Goal: Task Accomplishment & Management: Manage account settings

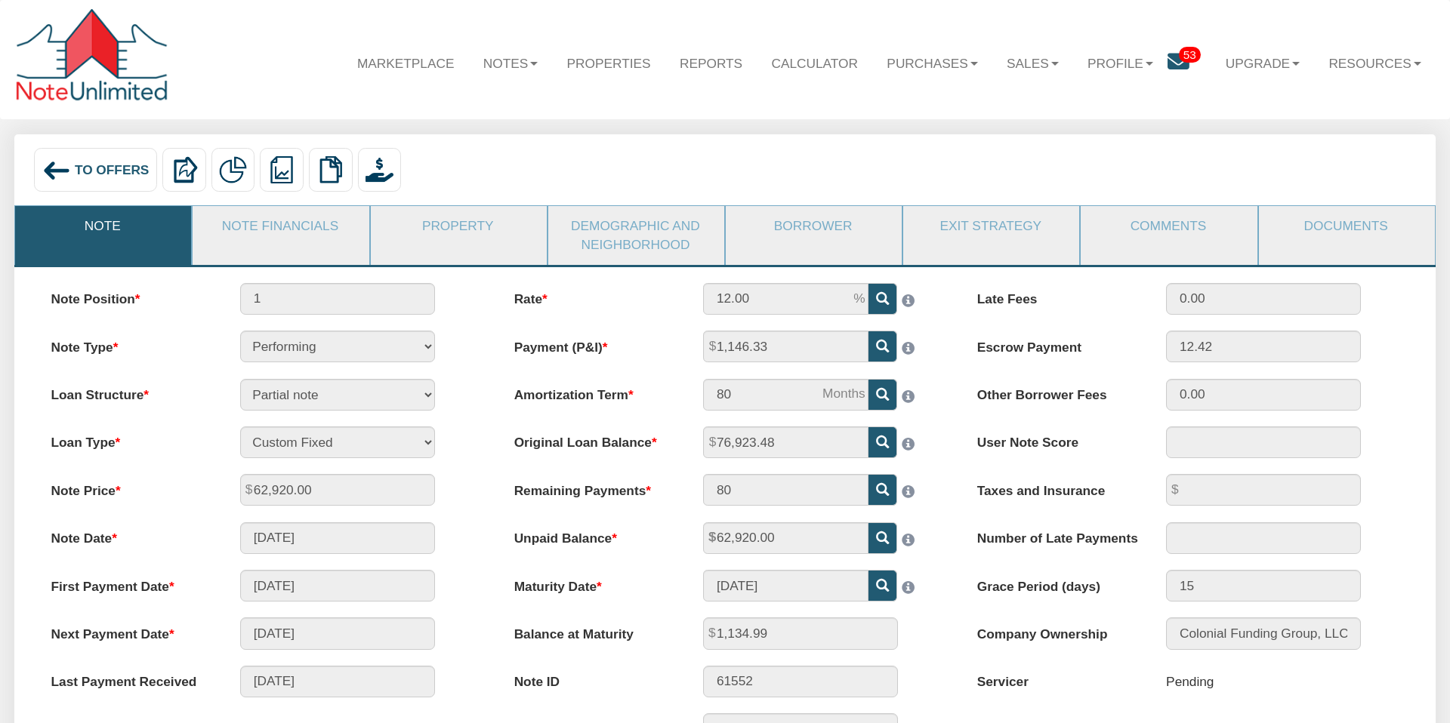
click at [442, 170] on div "To Offers Delete with property Delete only note Redeeming and Non-Redeeming Sum…" at bounding box center [725, 172] width 1393 height 49
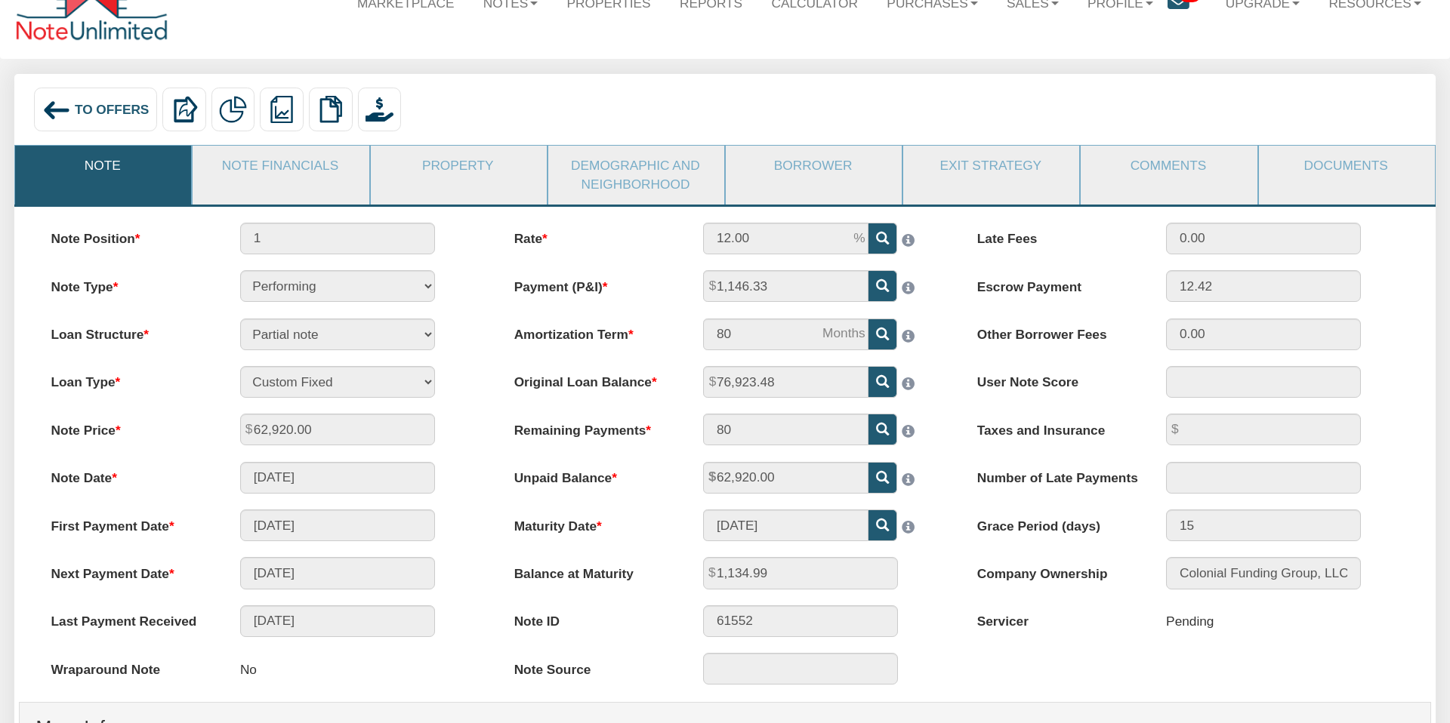
scroll to position [10, 0]
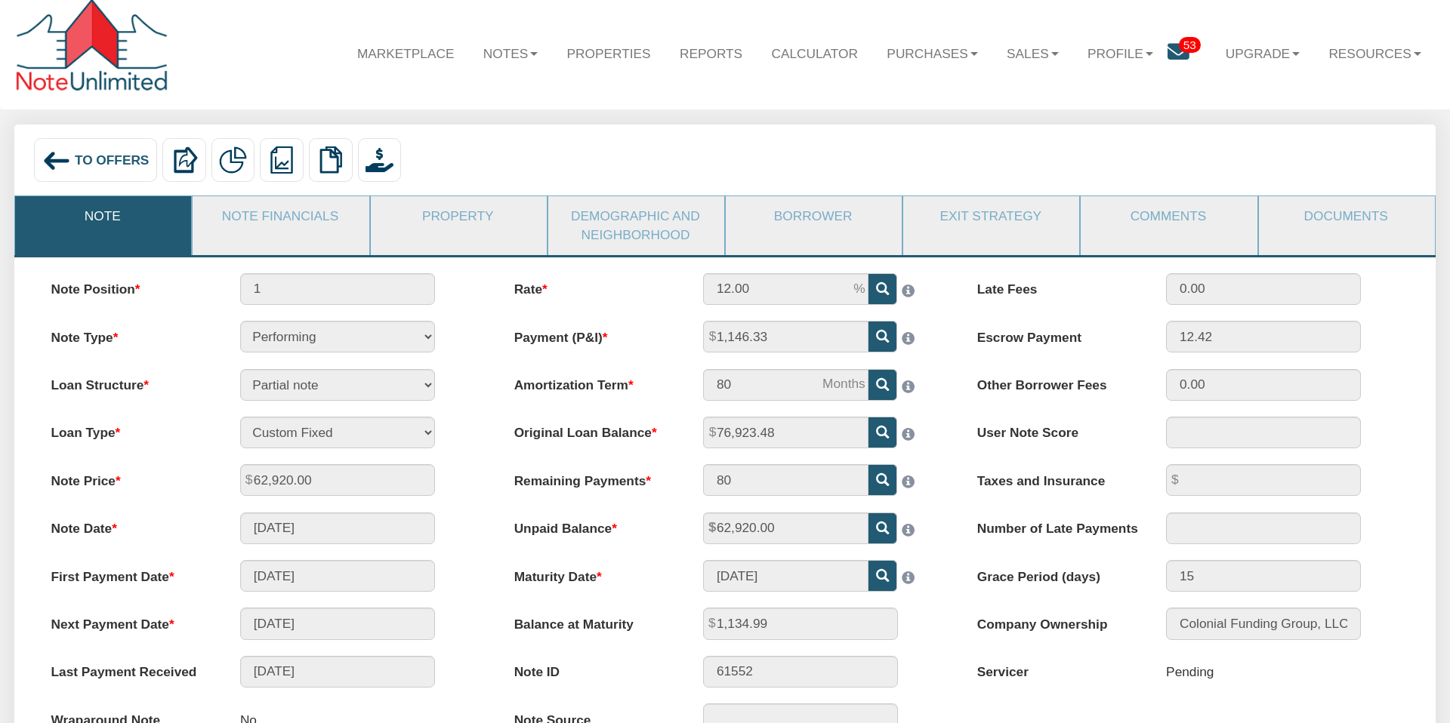
click at [69, 155] on img at bounding box center [56, 161] width 29 height 29
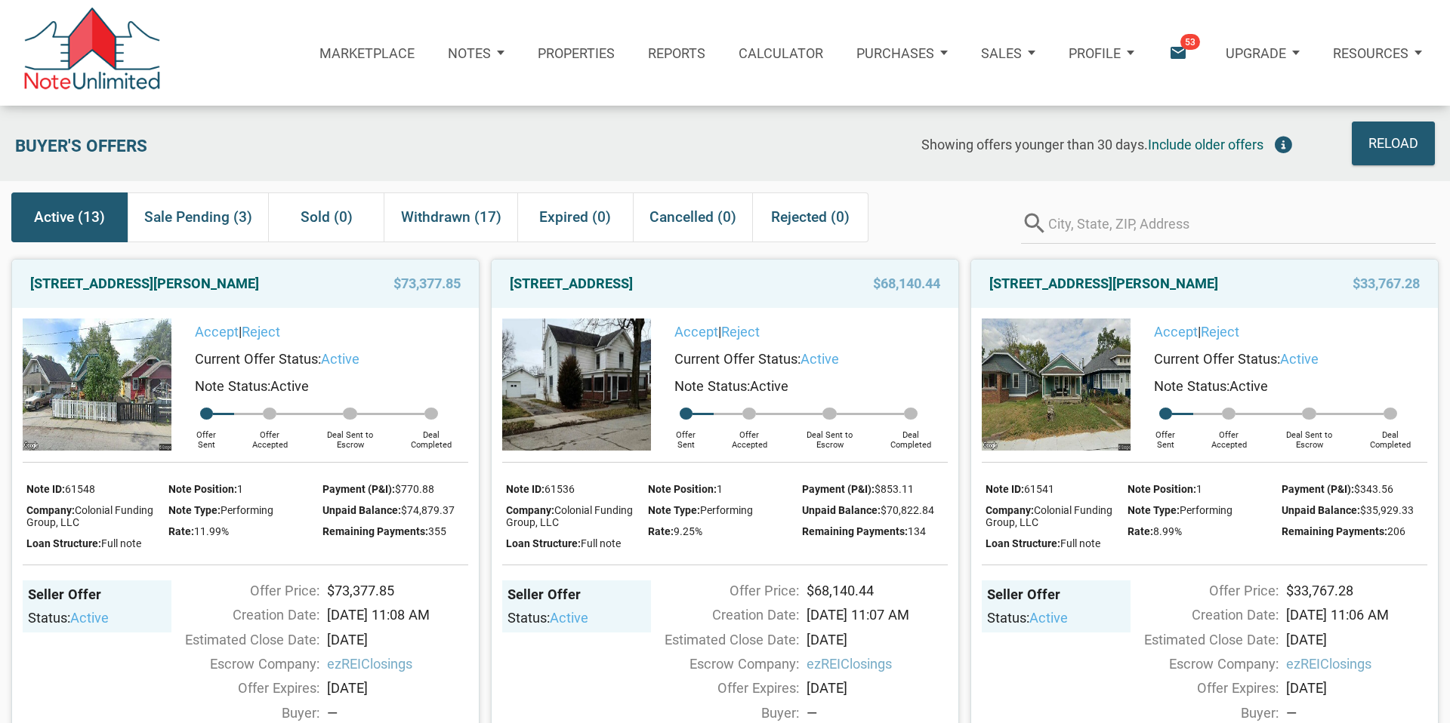
scroll to position [5, 0]
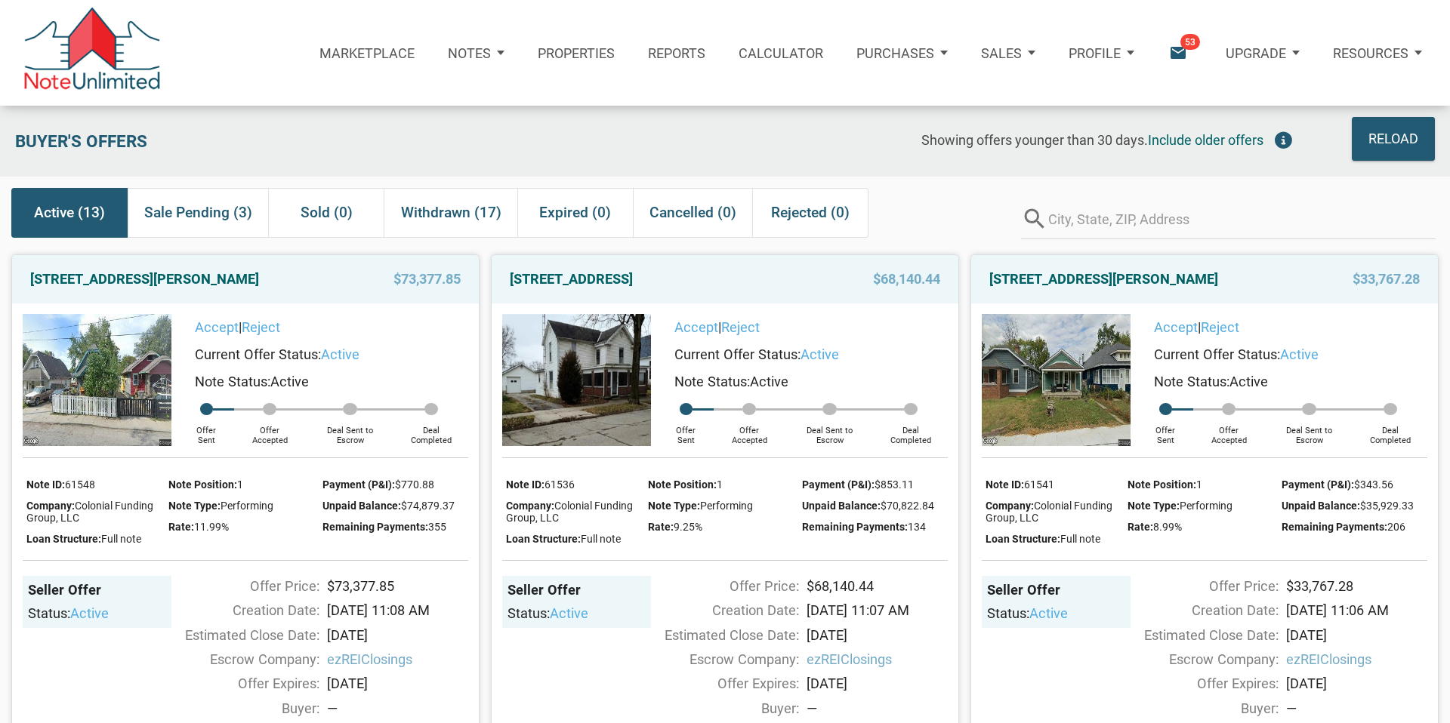
click at [1181, 51] on icon "email" at bounding box center [1178, 53] width 20 height 20
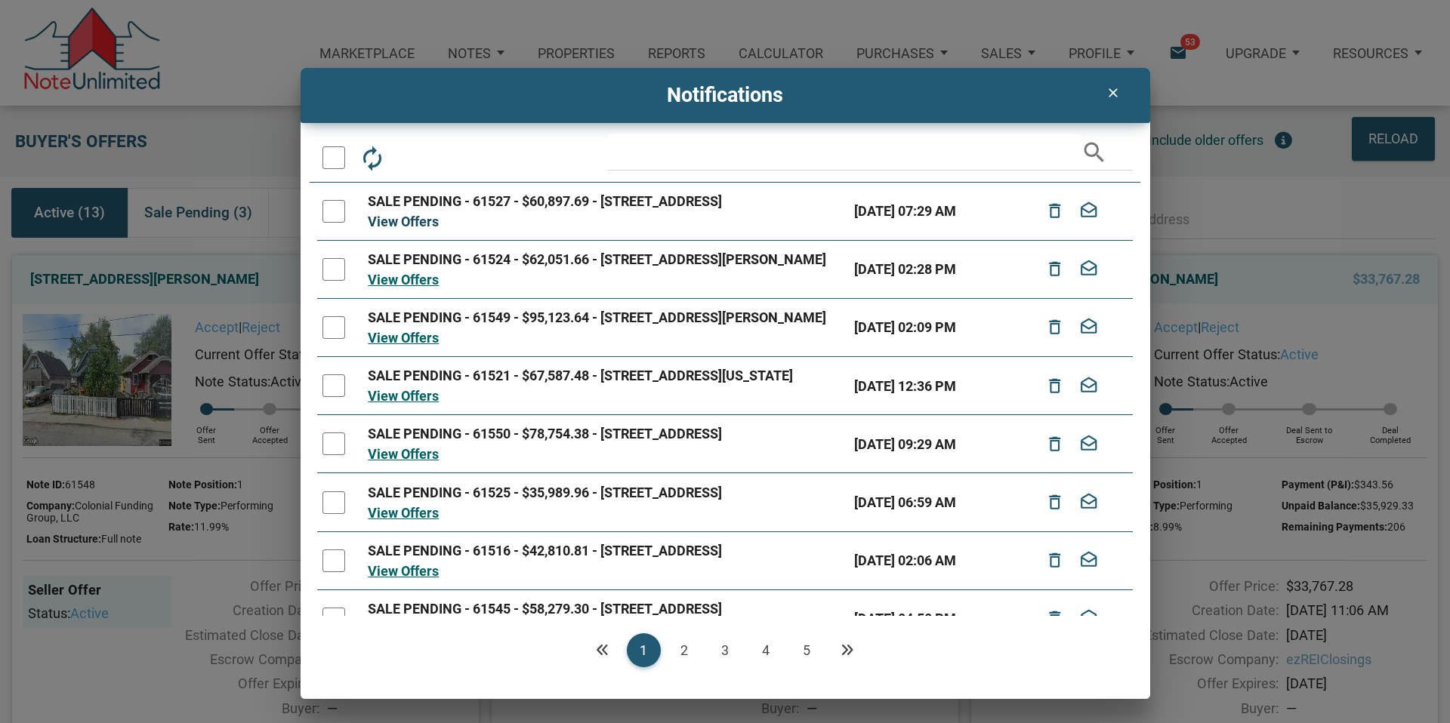
click at [388, 230] on link "View Offers" at bounding box center [403, 222] width 71 height 16
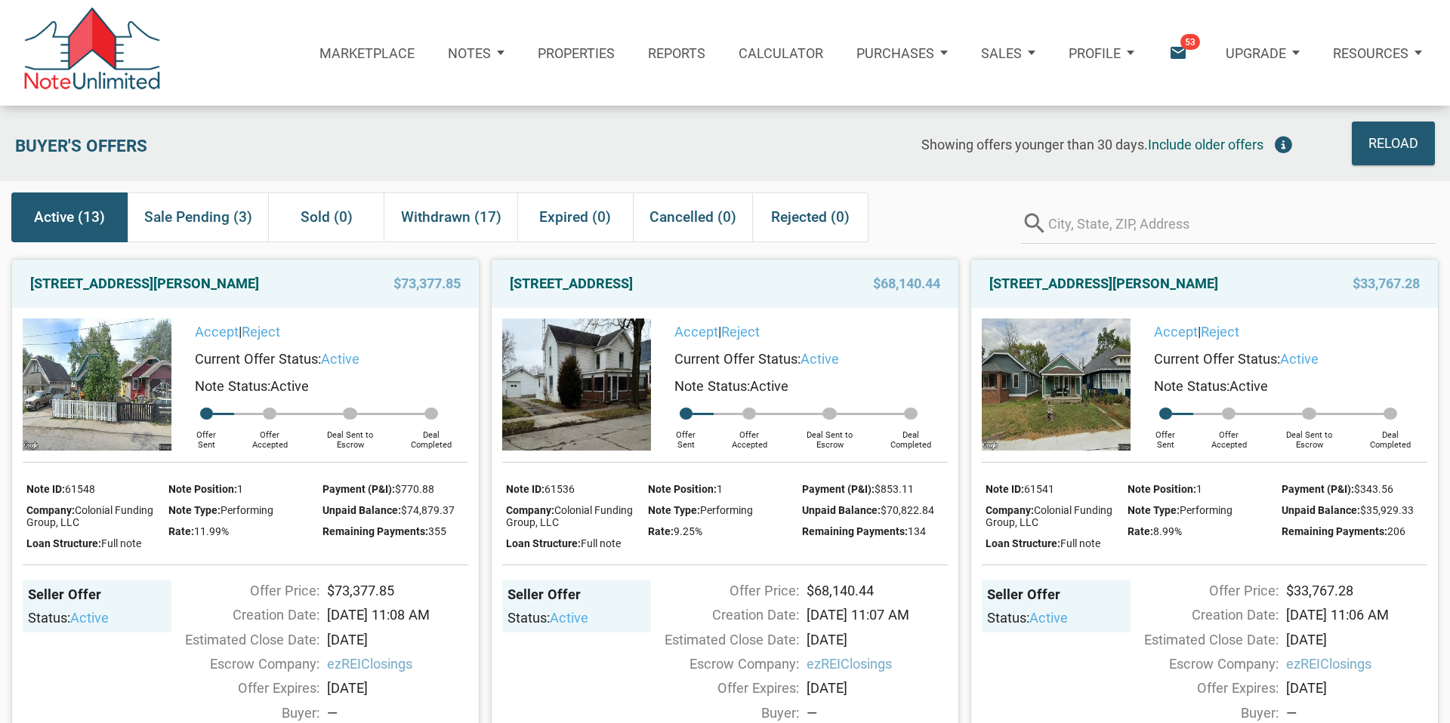
click at [63, 217] on span "Active (13)" at bounding box center [69, 217] width 71 height 27
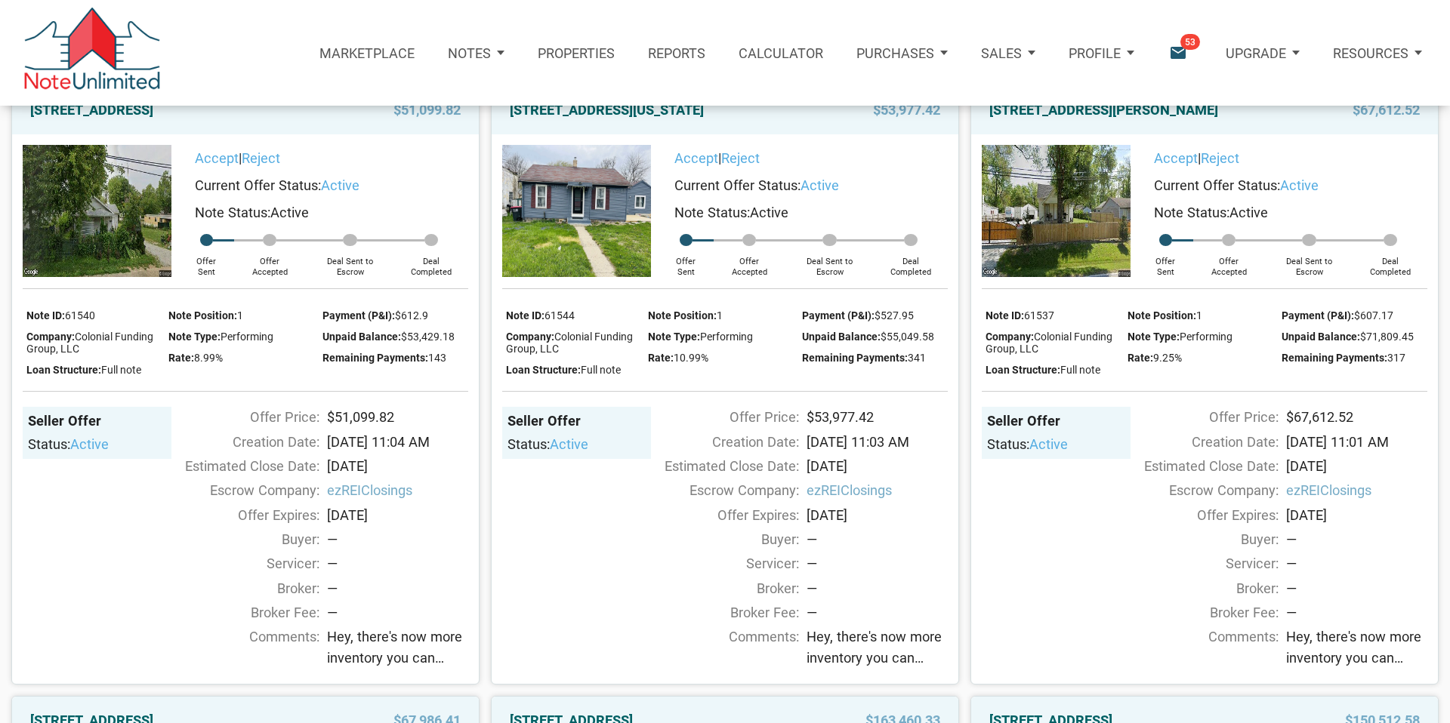
scroll to position [1399, 0]
